Goal: Task Accomplishment & Management: Manage account settings

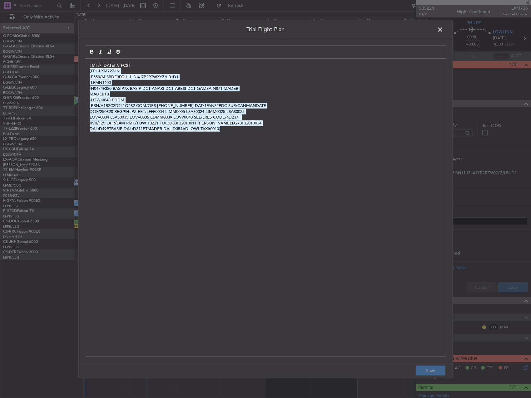
scroll to position [62, 0]
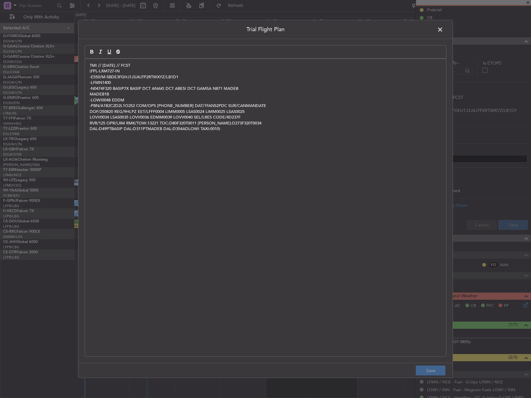
drag, startPoint x: 441, startPoint y: 32, endPoint x: 429, endPoint y: 38, distance: 12.7
click at [443, 32] on span at bounding box center [443, 31] width 0 height 12
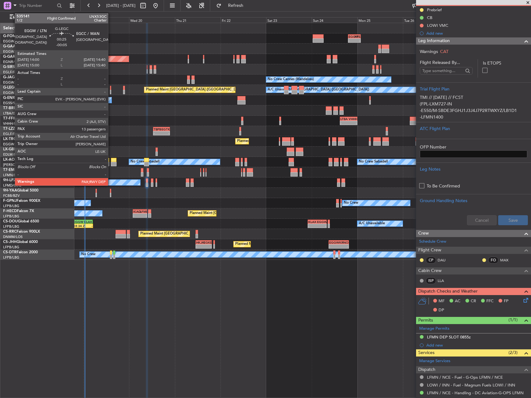
click at [111, 92] on div at bounding box center [111, 92] width 2 height 4
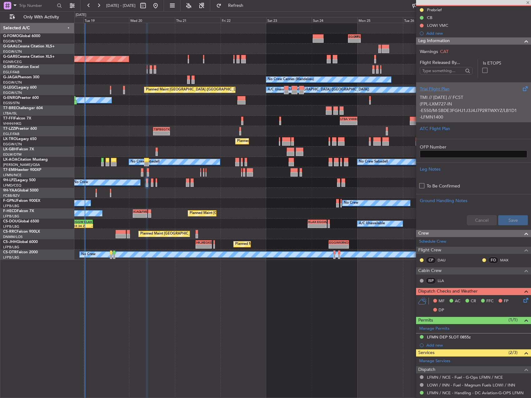
type input "-00:05"
type input "13"
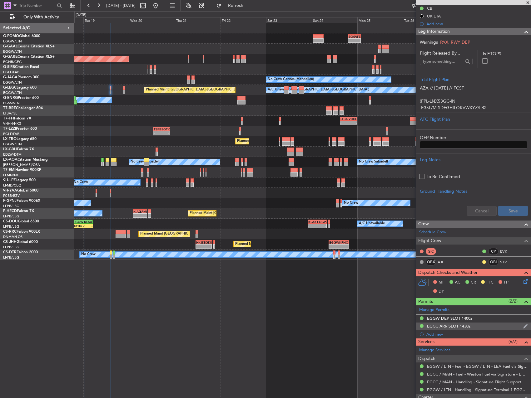
scroll to position [147, 0]
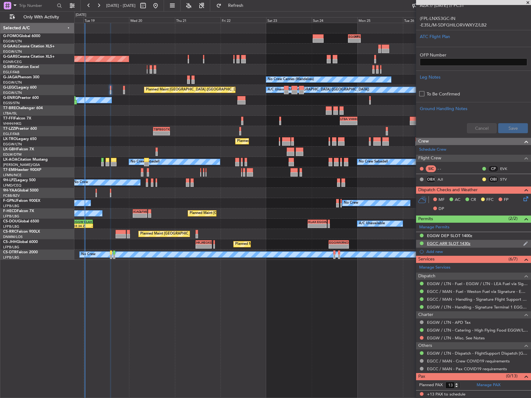
click at [482, 244] on div "EGCC ARR SLOT 1430z" at bounding box center [473, 244] width 115 height 8
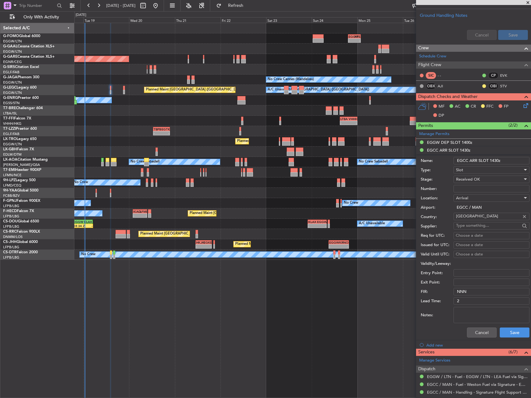
scroll to position [240, 0]
click at [477, 329] on button "Cancel" at bounding box center [482, 332] width 30 height 10
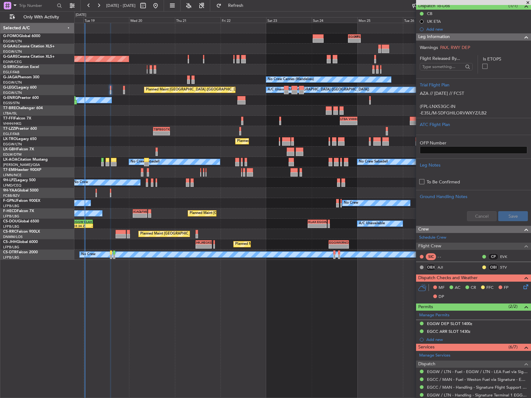
scroll to position [53, 0]
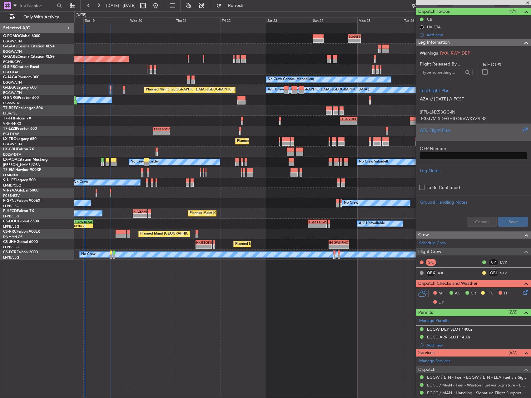
click at [478, 137] on div at bounding box center [472, 136] width 107 height 4
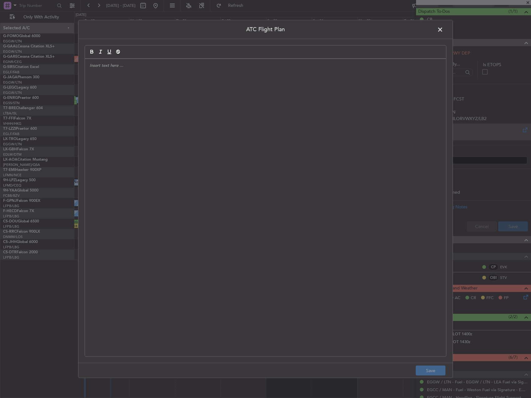
click at [341, 161] on div at bounding box center [265, 208] width 361 height 298
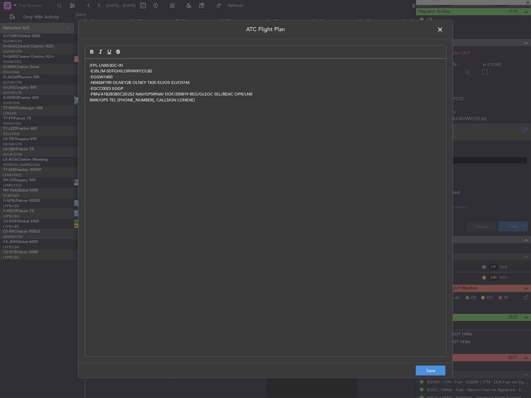
scroll to position [0, 0]
click at [437, 370] on button "Save" at bounding box center [430, 371] width 30 height 10
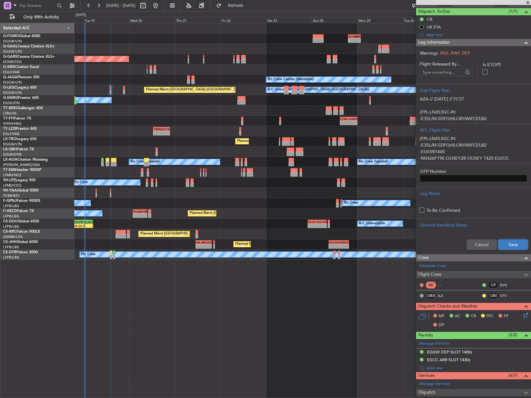
click at [509, 242] on button "Save" at bounding box center [513, 245] width 30 height 10
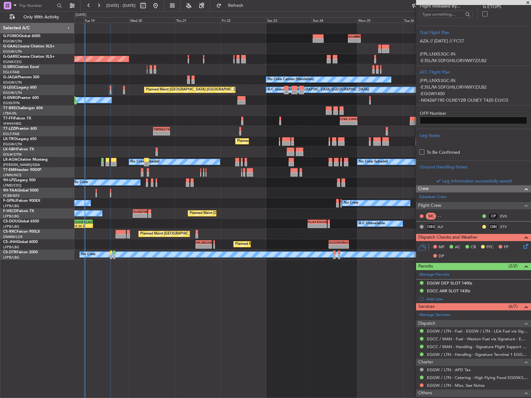
scroll to position [159, 0]
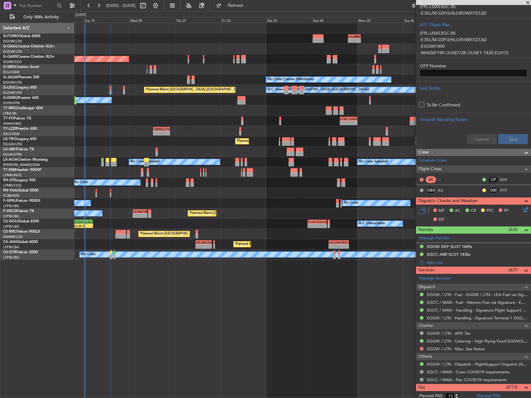
click at [522, 211] on icon at bounding box center [524, 208] width 5 height 5
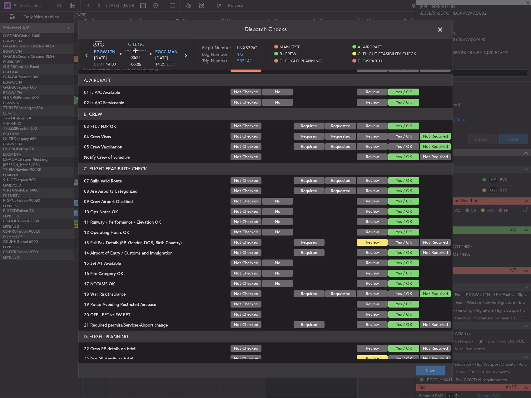
scroll to position [94, 0]
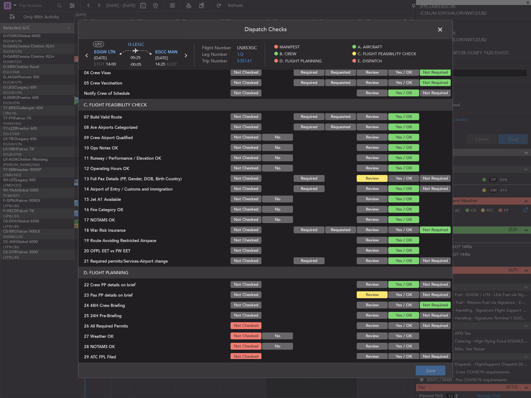
click at [400, 296] on button "Yes / OK" at bounding box center [403, 294] width 31 height 7
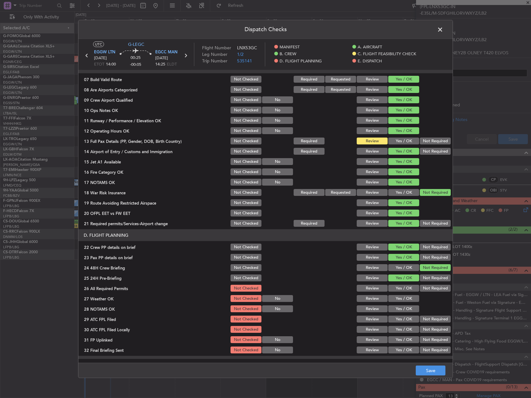
scroll to position [187, 0]
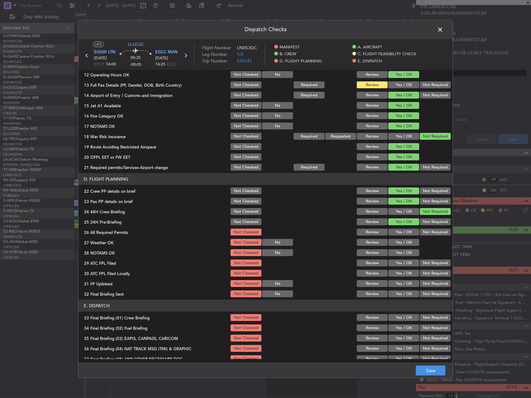
click at [399, 233] on button "Yes / OK" at bounding box center [403, 232] width 31 height 7
click at [398, 240] on button "Yes / OK" at bounding box center [403, 242] width 31 height 7
drag, startPoint x: 399, startPoint y: 251, endPoint x: 397, endPoint y: 264, distance: 12.5
click at [398, 252] on button "Yes / OK" at bounding box center [403, 252] width 31 height 7
click at [397, 265] on button "Yes / OK" at bounding box center [403, 263] width 31 height 7
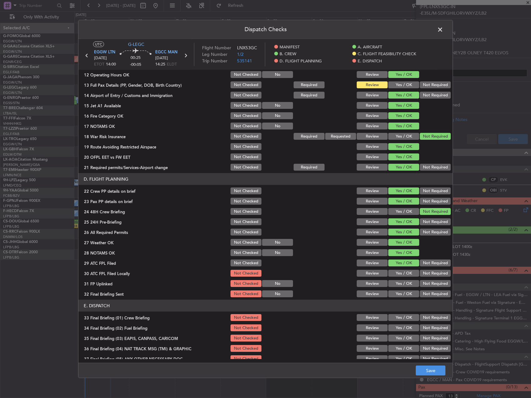
click at [419, 271] on button "Not Required" at bounding box center [434, 273] width 31 height 7
click at [410, 280] on div "Yes / OK" at bounding box center [403, 283] width 32 height 9
click at [407, 284] on button "Yes / OK" at bounding box center [403, 283] width 31 height 7
click at [427, 294] on button "Not Required" at bounding box center [434, 294] width 31 height 7
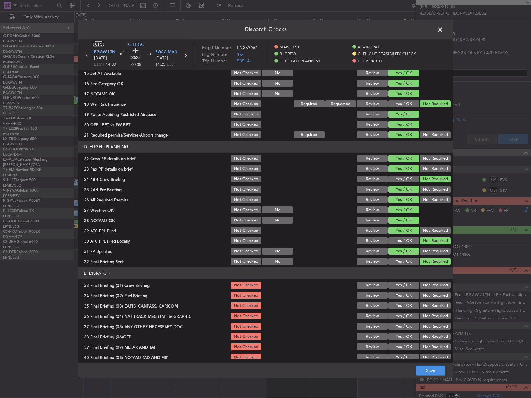
scroll to position [265, 0]
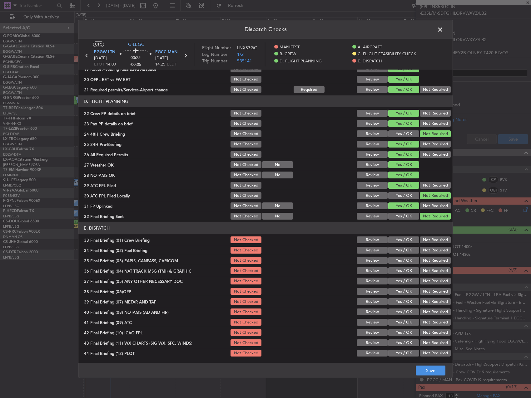
click at [402, 237] on button "Yes / OK" at bounding box center [403, 240] width 31 height 7
click at [401, 251] on button "Yes / OK" at bounding box center [403, 250] width 31 height 7
click at [422, 257] on div "Not Required" at bounding box center [435, 260] width 32 height 9
click at [424, 262] on button "Not Required" at bounding box center [434, 260] width 31 height 7
click at [425, 272] on button "Not Required" at bounding box center [434, 270] width 31 height 7
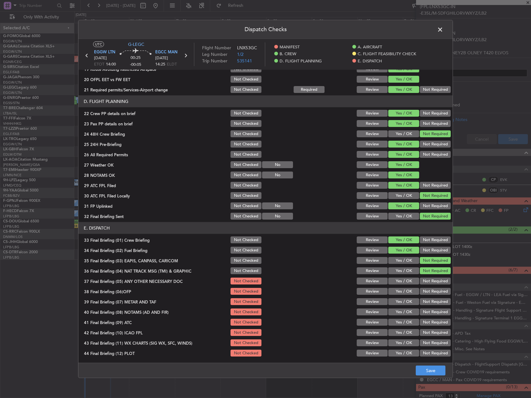
click at [425, 284] on div "Not Required" at bounding box center [435, 281] width 32 height 9
drag, startPoint x: 420, startPoint y: 283, endPoint x: 409, endPoint y: 291, distance: 14.0
click at [419, 283] on button "Not Required" at bounding box center [434, 281] width 31 height 7
drag, startPoint x: 407, startPoint y: 292, endPoint x: 404, endPoint y: 296, distance: 4.8
click at [407, 292] on button "Yes / OK" at bounding box center [403, 291] width 31 height 7
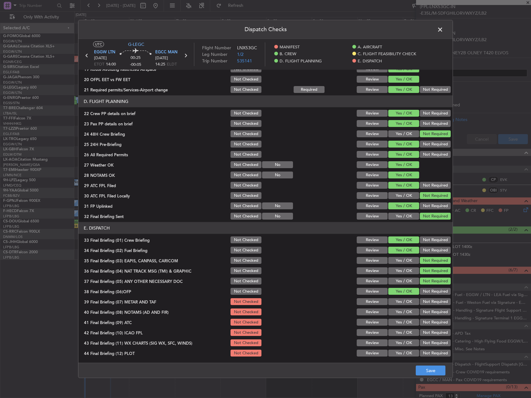
click at [400, 302] on button "Yes / OK" at bounding box center [403, 301] width 31 height 7
click at [399, 310] on button "Yes / OK" at bounding box center [403, 312] width 31 height 7
click at [399, 314] on button "Yes / OK" at bounding box center [403, 312] width 31 height 7
click at [399, 326] on div "Yes / OK" at bounding box center [403, 322] width 32 height 9
click at [398, 324] on button "Yes / OK" at bounding box center [403, 322] width 31 height 7
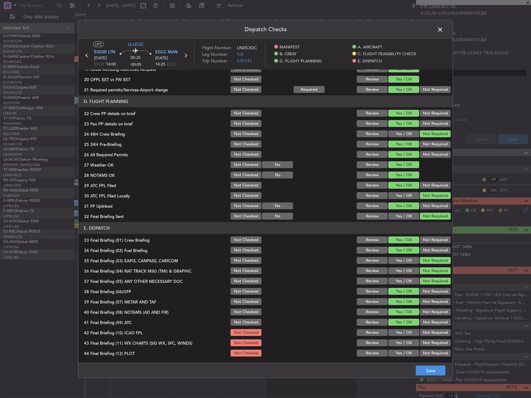
click at [397, 332] on button "Yes / OK" at bounding box center [403, 332] width 31 height 7
click at [397, 337] on div "Yes / OK" at bounding box center [403, 332] width 32 height 9
drag, startPoint x: 397, startPoint y: 340, endPoint x: 399, endPoint y: 350, distance: 10.5
click at [397, 340] on button "Yes / OK" at bounding box center [403, 343] width 31 height 7
click at [399, 351] on button "Yes / OK" at bounding box center [403, 353] width 31 height 7
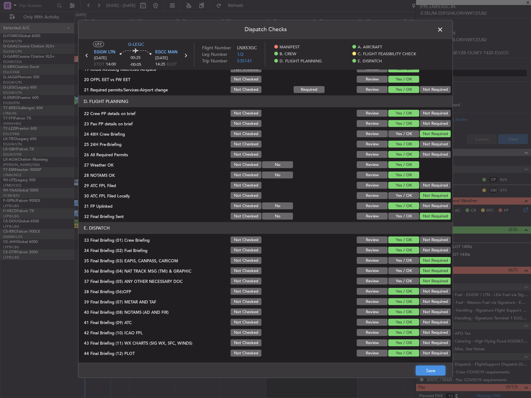
click at [430, 370] on button "Save" at bounding box center [430, 371] width 30 height 10
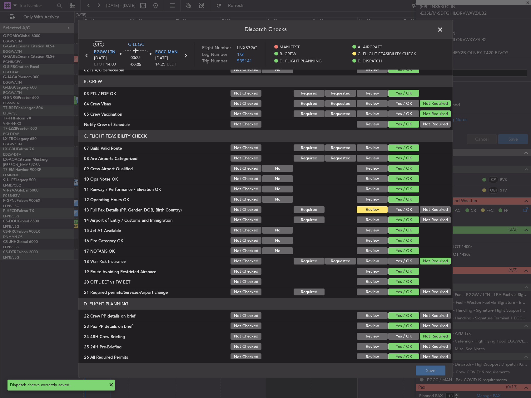
scroll to position [0, 0]
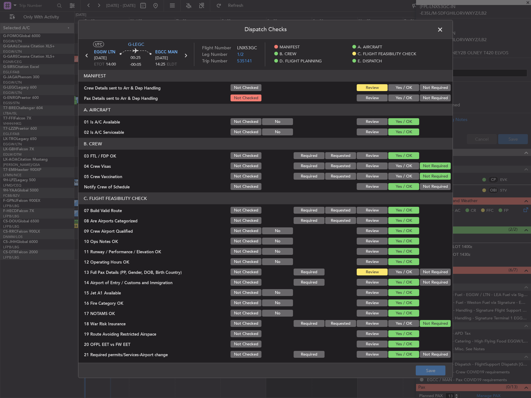
click at [443, 31] on span at bounding box center [443, 31] width 0 height 12
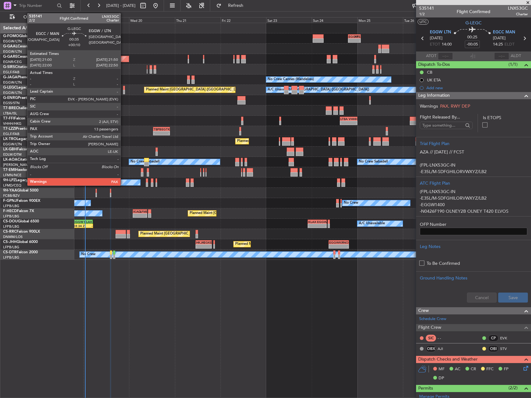
click at [123, 88] on div at bounding box center [124, 88] width 2 height 4
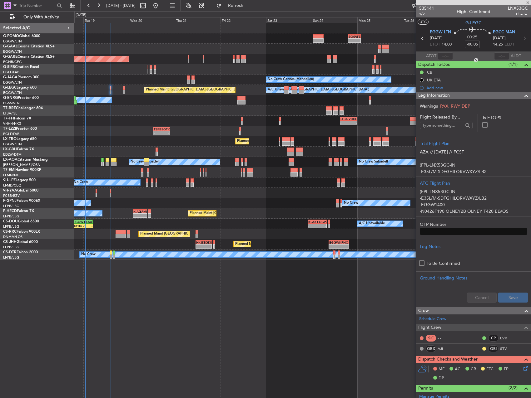
type input "+00:10"
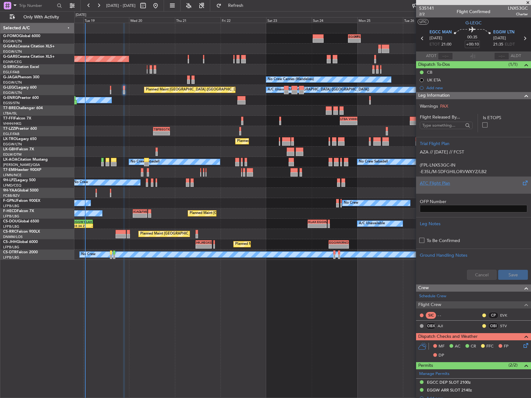
click at [476, 191] on div "ATC Flight Plan" at bounding box center [473, 185] width 115 height 17
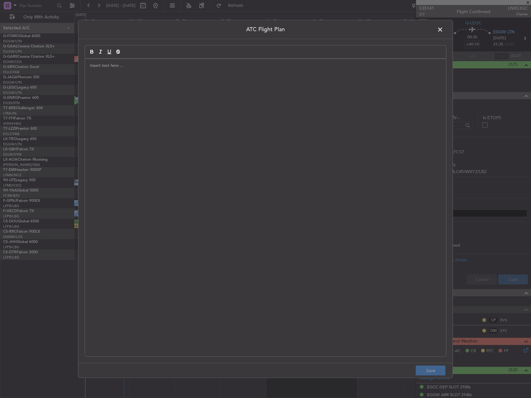
click at [359, 201] on div at bounding box center [265, 208] width 361 height 298
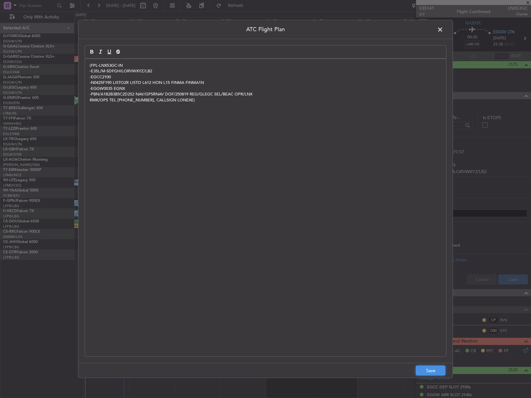
drag, startPoint x: 431, startPoint y: 370, endPoint x: 440, endPoint y: 360, distance: 12.8
click at [432, 370] on button "Save" at bounding box center [430, 371] width 30 height 10
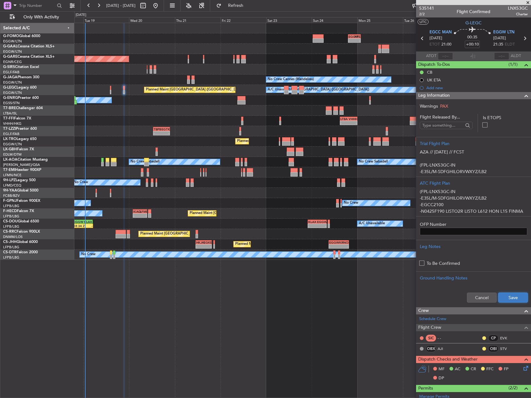
click at [511, 297] on button "Save" at bounding box center [513, 298] width 30 height 10
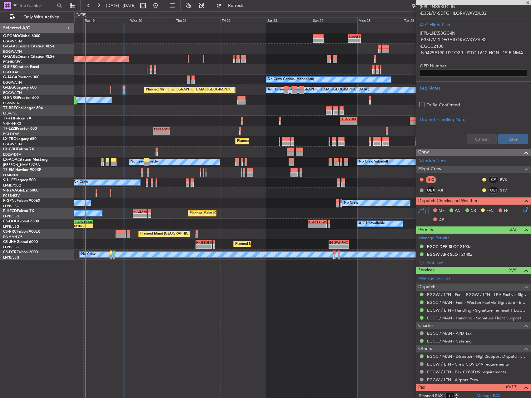
scroll to position [169, 0]
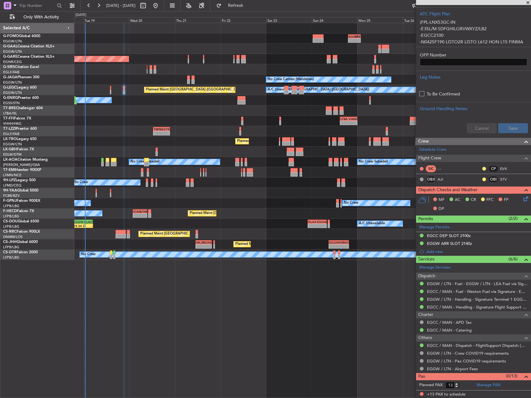
click at [522, 200] on icon at bounding box center [524, 197] width 5 height 5
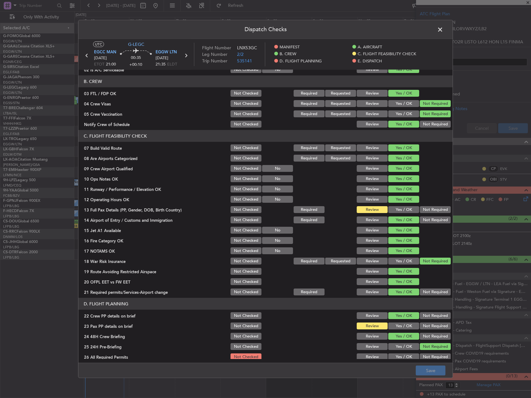
scroll to position [94, 0]
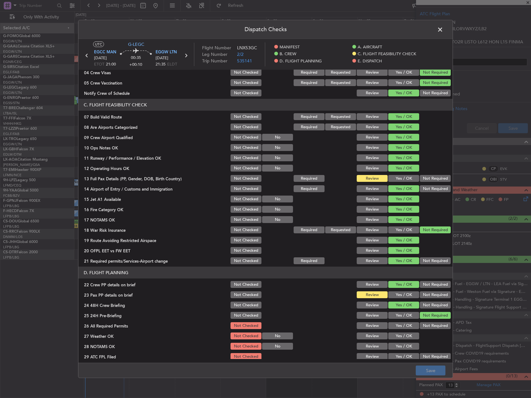
click at [394, 293] on button "Yes / OK" at bounding box center [403, 294] width 31 height 7
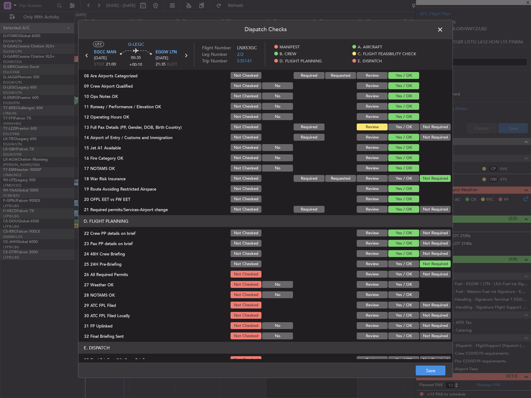
scroll to position [156, 0]
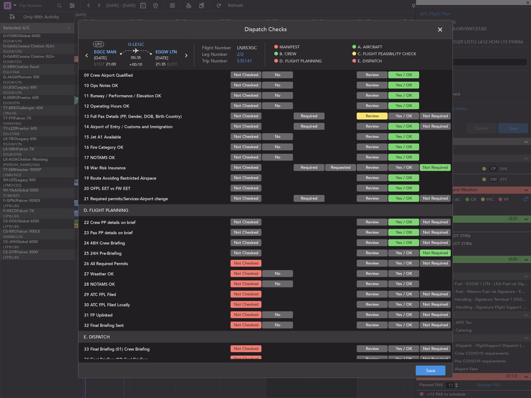
click at [405, 264] on button "Yes / OK" at bounding box center [403, 263] width 31 height 7
drag, startPoint x: 402, startPoint y: 274, endPoint x: 399, endPoint y: 284, distance: 10.4
click at [402, 275] on button "Yes / OK" at bounding box center [403, 273] width 31 height 7
click at [399, 284] on button "Yes / OK" at bounding box center [403, 284] width 31 height 7
click at [397, 295] on button "Yes / OK" at bounding box center [403, 294] width 31 height 7
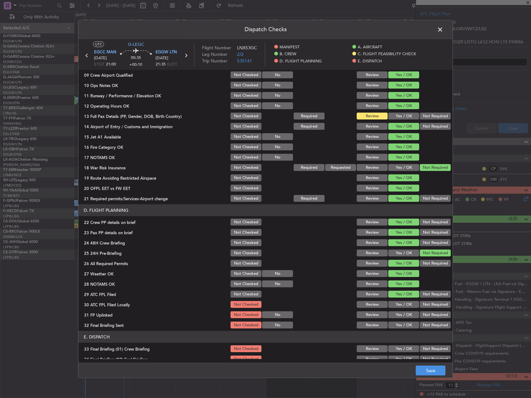
click at [440, 299] on div "Not Required" at bounding box center [435, 294] width 32 height 9
click at [437, 303] on button "Not Required" at bounding box center [434, 304] width 31 height 7
drag, startPoint x: 406, startPoint y: 312, endPoint x: 416, endPoint y: 319, distance: 11.6
click at [406, 312] on button "Yes / OK" at bounding box center [403, 314] width 31 height 7
click at [426, 323] on button "Not Required" at bounding box center [434, 325] width 31 height 7
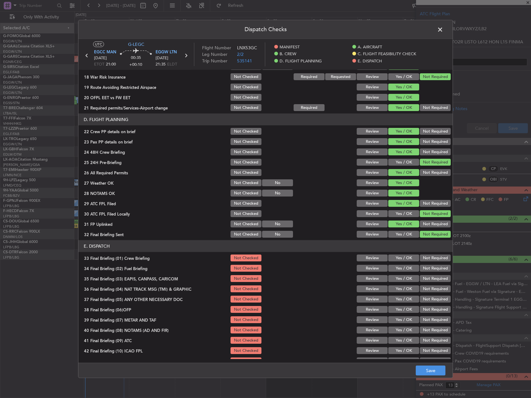
scroll to position [265, 0]
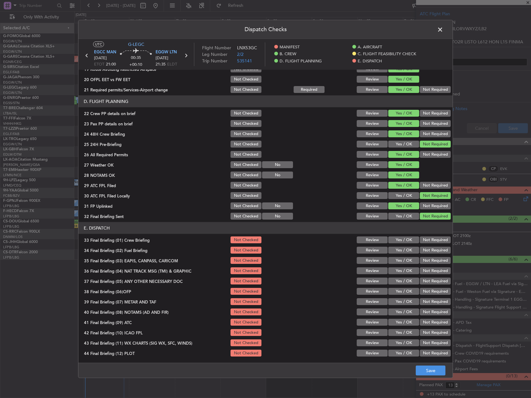
click at [396, 242] on button "Yes / OK" at bounding box center [403, 240] width 31 height 7
click at [395, 252] on button "Yes / OK" at bounding box center [403, 250] width 31 height 7
click at [429, 263] on button "Not Required" at bounding box center [434, 260] width 31 height 7
click at [428, 271] on button "Not Required" at bounding box center [434, 270] width 31 height 7
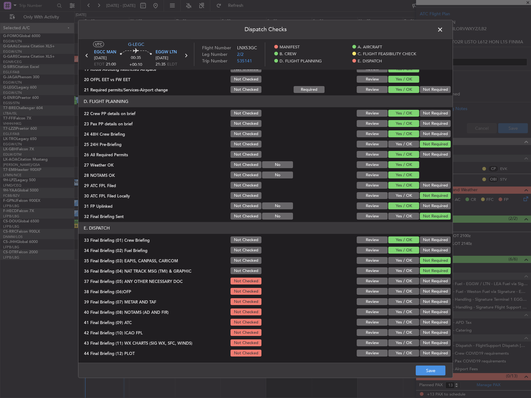
click at [426, 280] on button "Not Required" at bounding box center [434, 281] width 31 height 7
click at [412, 295] on button "Yes / OK" at bounding box center [403, 291] width 31 height 7
drag, startPoint x: 399, startPoint y: 295, endPoint x: 397, endPoint y: 299, distance: 4.6
click at [399, 296] on section "E. DISPATCH 33 Final Briefing (01) Crew Briefing Not Checked Review Yes / OK No…" at bounding box center [265, 289] width 374 height 135
click at [397, 300] on button "Yes / OK" at bounding box center [403, 301] width 31 height 7
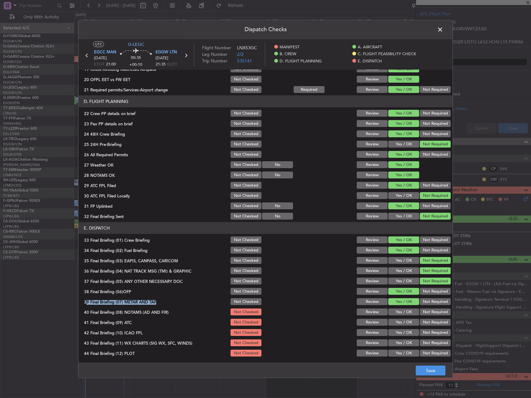
click at [399, 313] on button "Yes / OK" at bounding box center [403, 312] width 31 height 7
click at [399, 323] on button "Yes / OK" at bounding box center [403, 322] width 31 height 7
click at [399, 330] on button "Yes / OK" at bounding box center [403, 332] width 31 height 7
drag, startPoint x: 399, startPoint y: 340, endPoint x: 399, endPoint y: 349, distance: 9.7
click at [399, 341] on button "Yes / OK" at bounding box center [403, 343] width 31 height 7
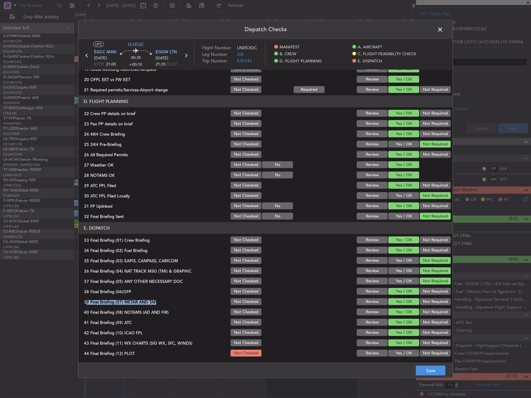
click at [400, 354] on button "Yes / OK" at bounding box center [403, 353] width 31 height 7
click at [441, 376] on footer "Save" at bounding box center [265, 370] width 374 height 15
click at [436, 370] on button "Save" at bounding box center [430, 371] width 30 height 10
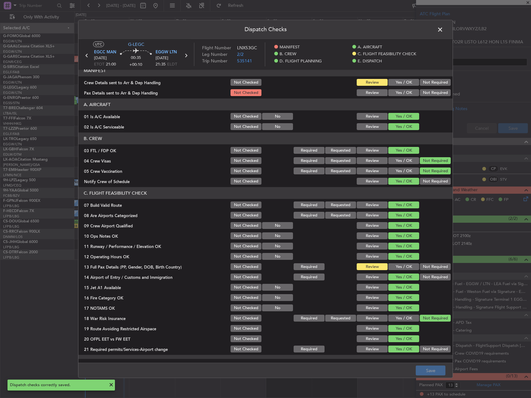
scroll to position [0, 0]
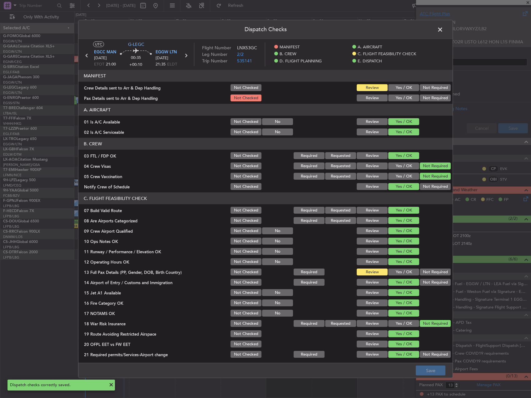
drag, startPoint x: 442, startPoint y: 29, endPoint x: 438, endPoint y: 30, distance: 3.7
click at [443, 29] on span at bounding box center [443, 31] width 0 height 12
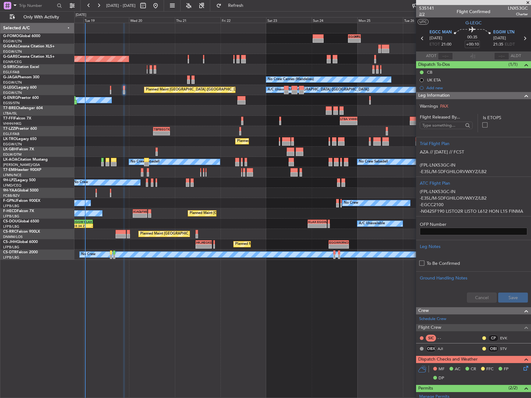
click at [425, 15] on span "2/2" at bounding box center [426, 14] width 15 height 5
